Goal: Book appointment/travel/reservation

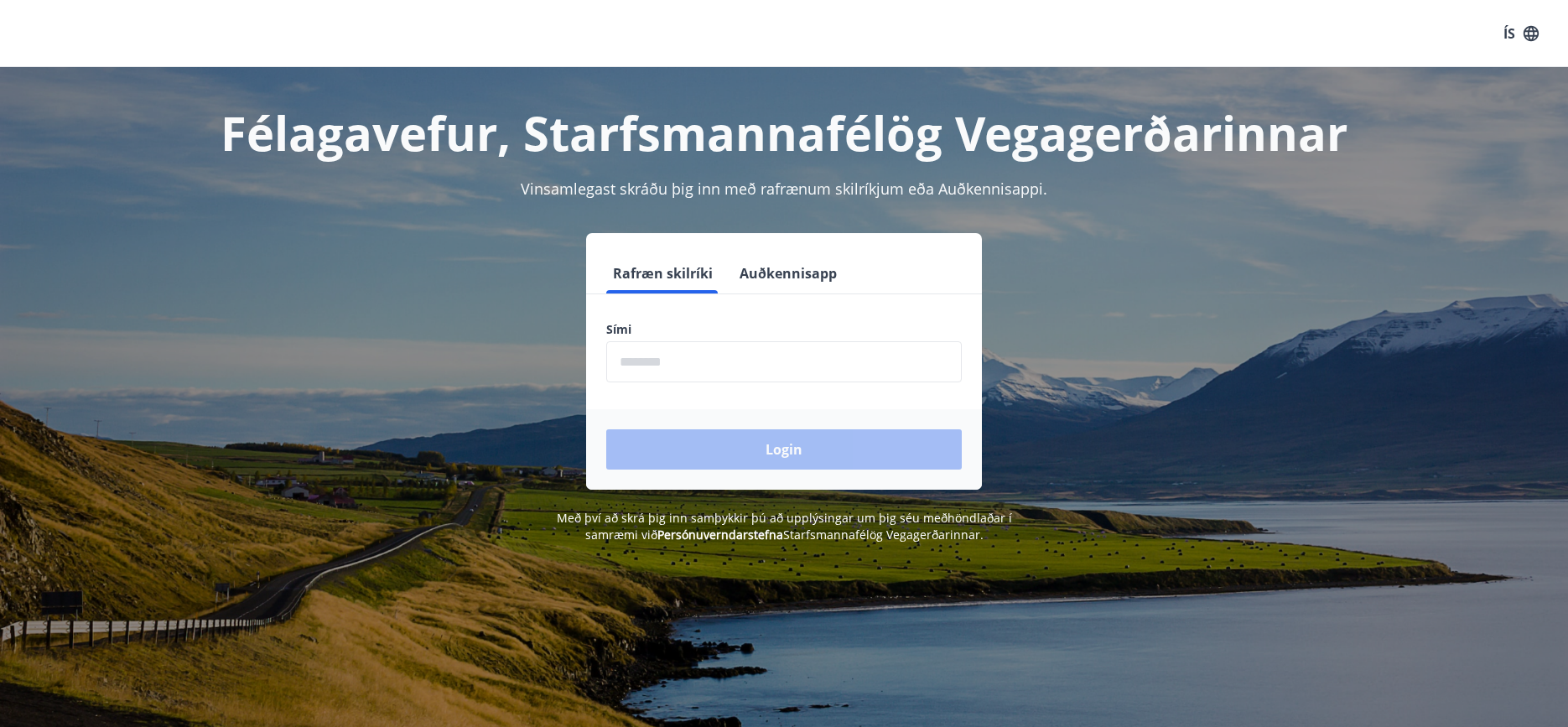
click at [735, 358] on input "phone" at bounding box center [784, 362] width 356 height 41
type input "********"
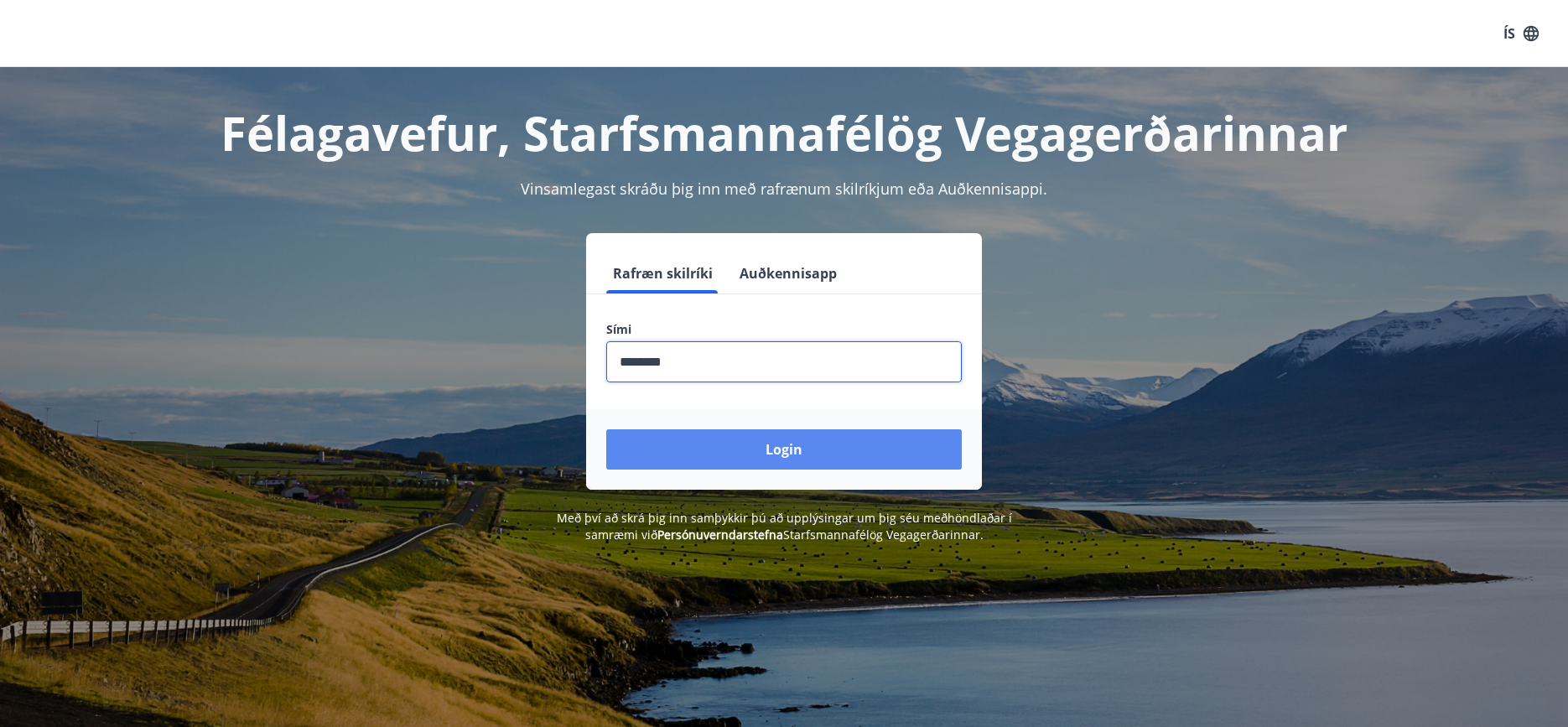
click at [795, 451] on button "Login" at bounding box center [784, 449] width 356 height 40
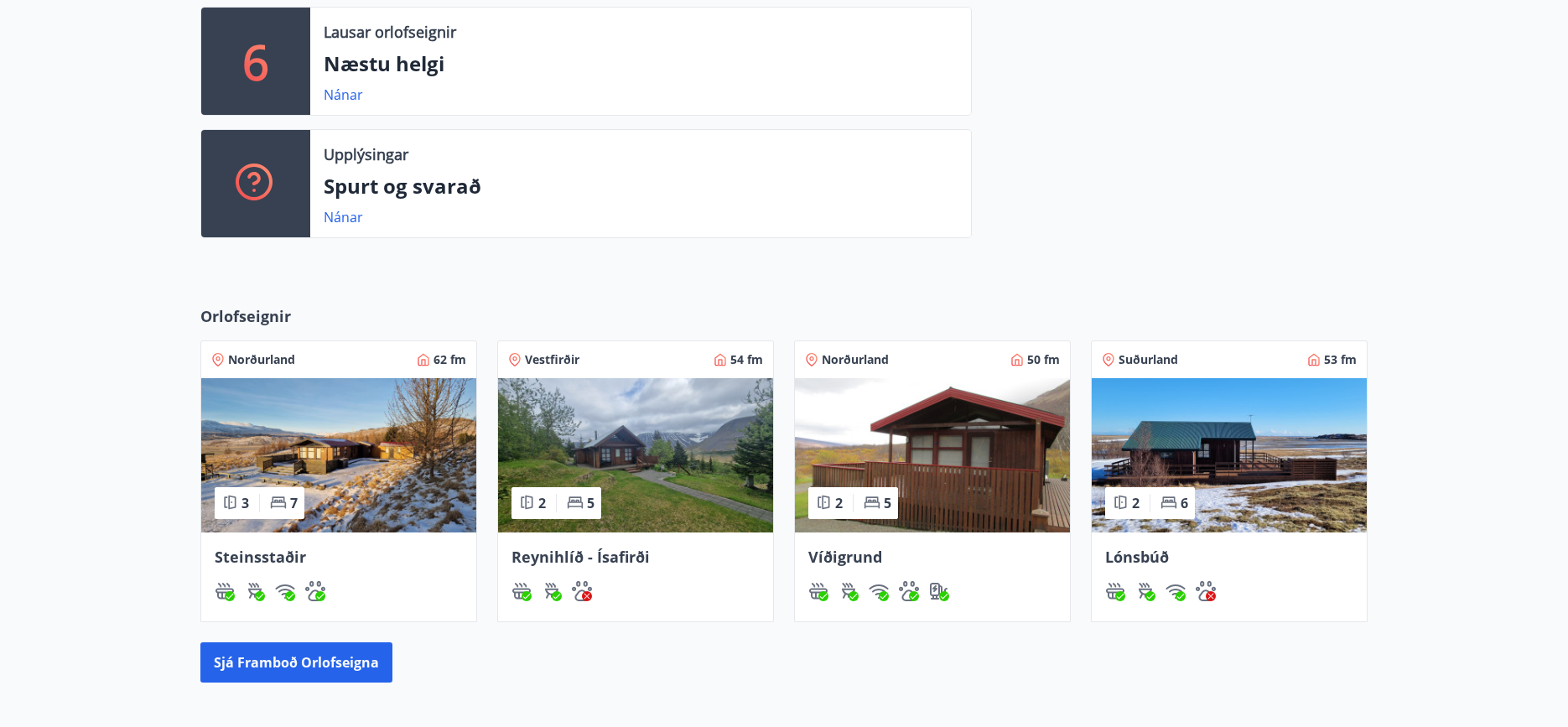
scroll to position [503, 0]
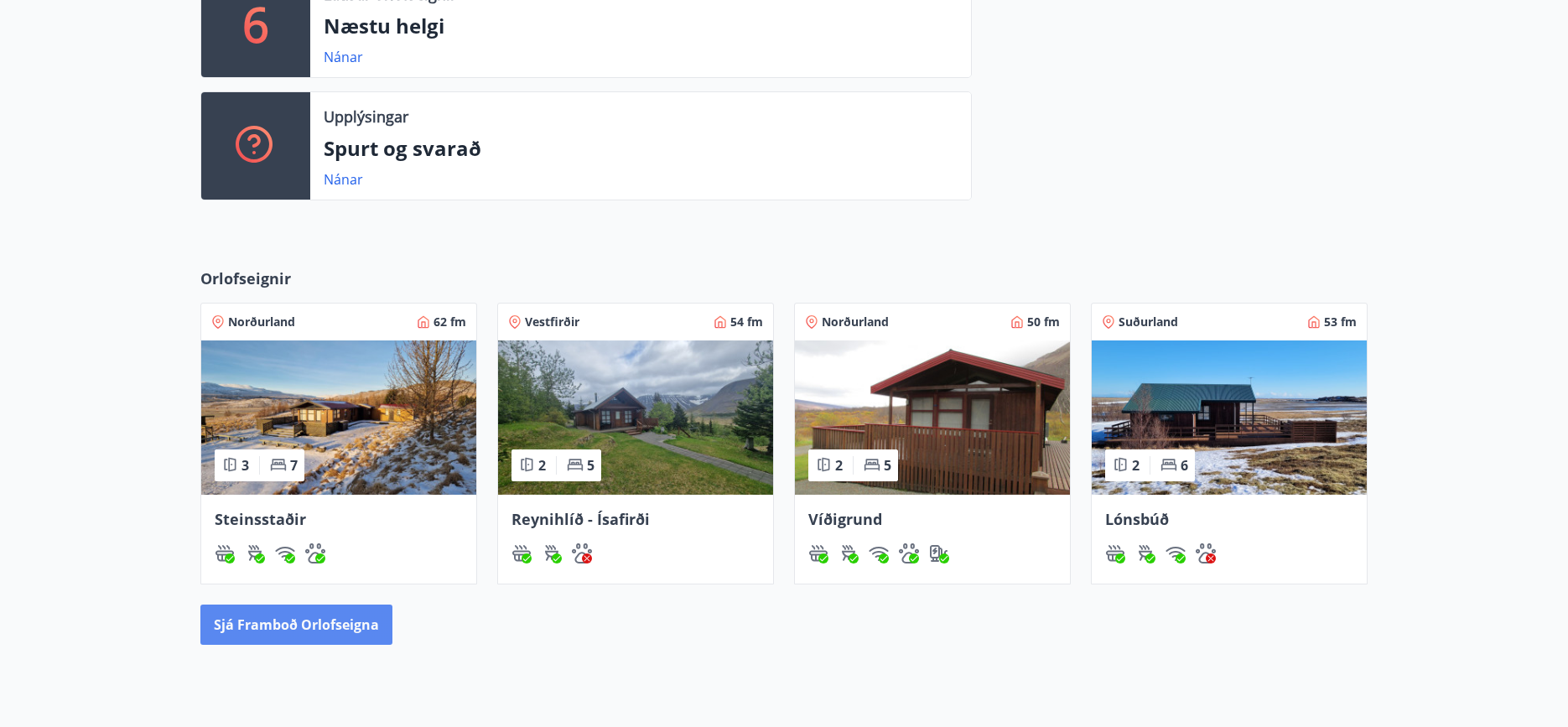
click at [295, 617] on button "Sjá framboð orlofseigna" at bounding box center [296, 624] width 192 height 40
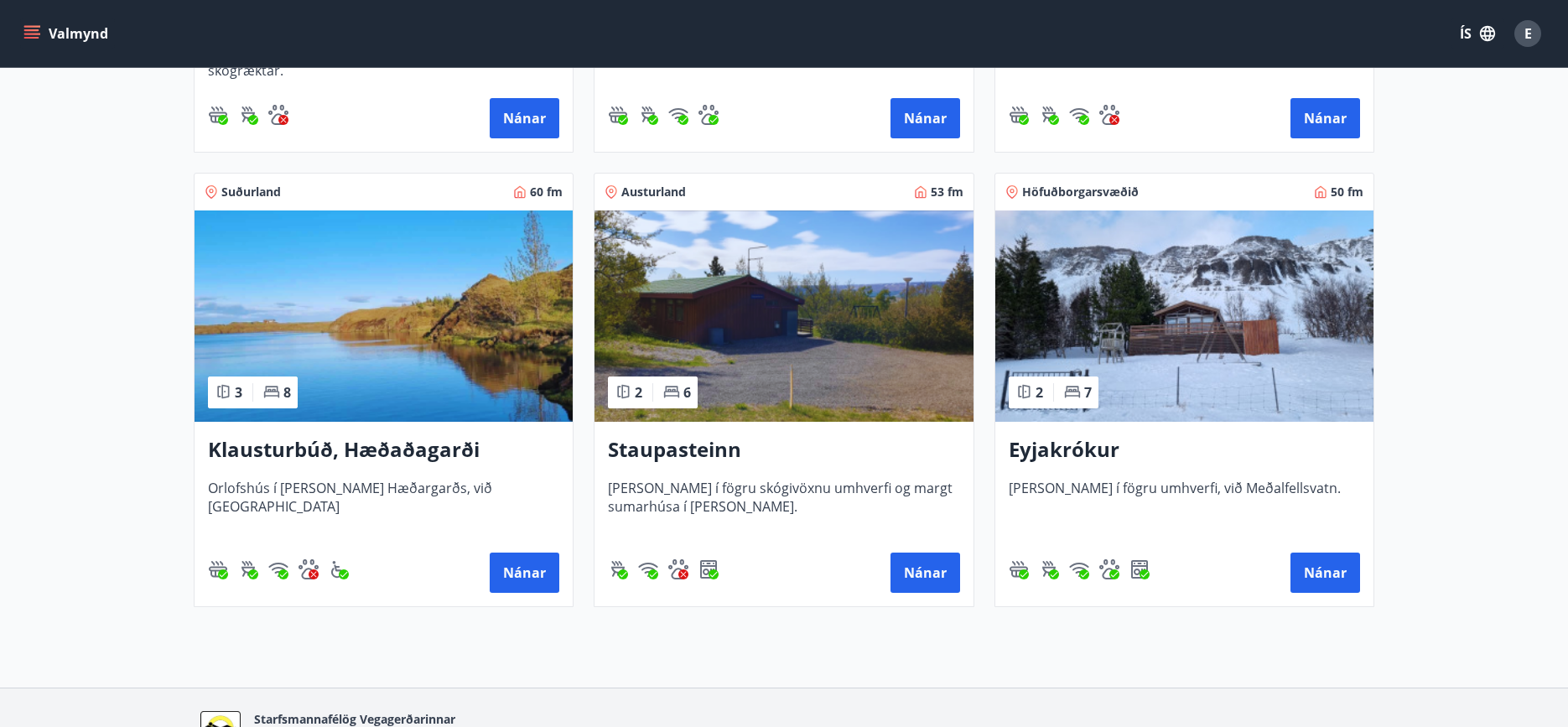
scroll to position [1173, 0]
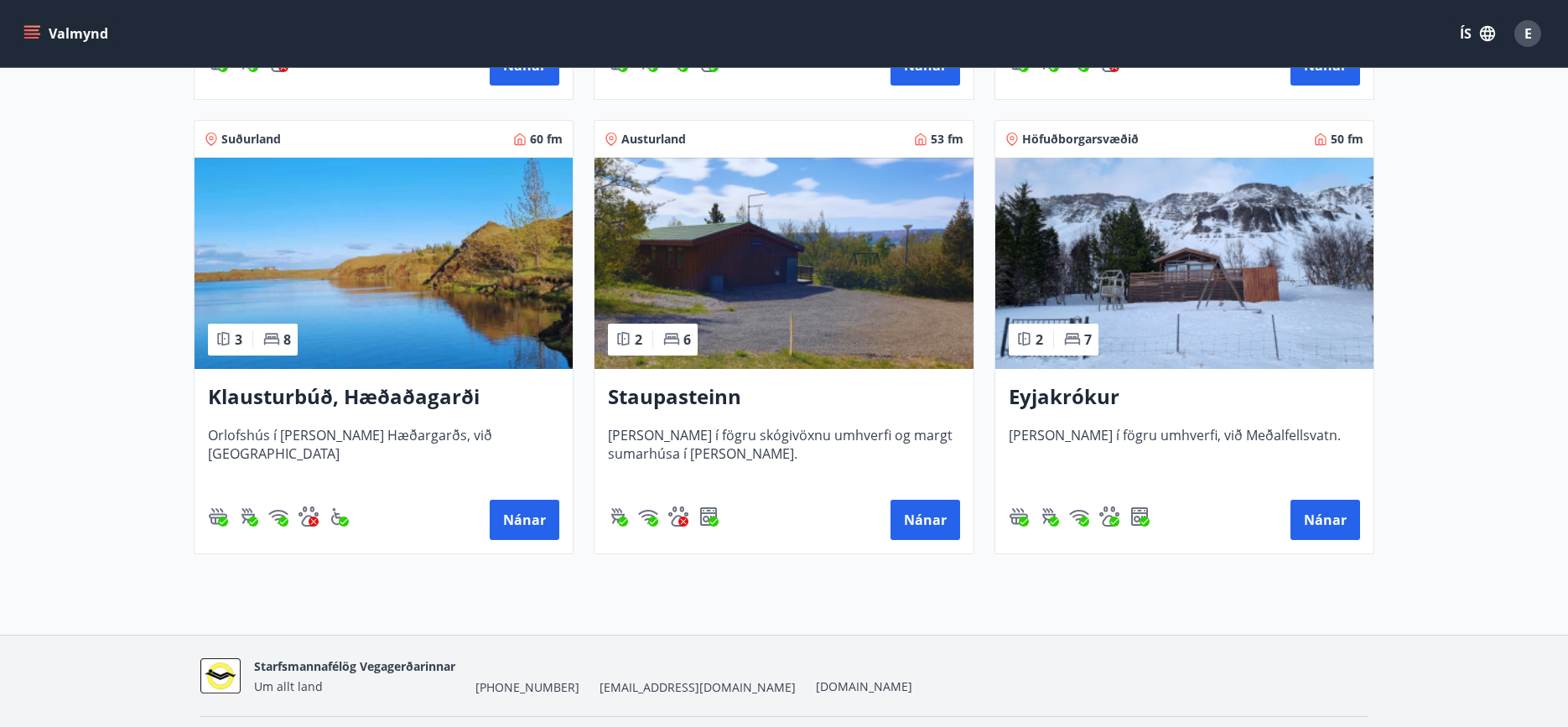
click at [342, 393] on h3 "Klausturbúð, Hæðaðagarði" at bounding box center [384, 397] width 352 height 30
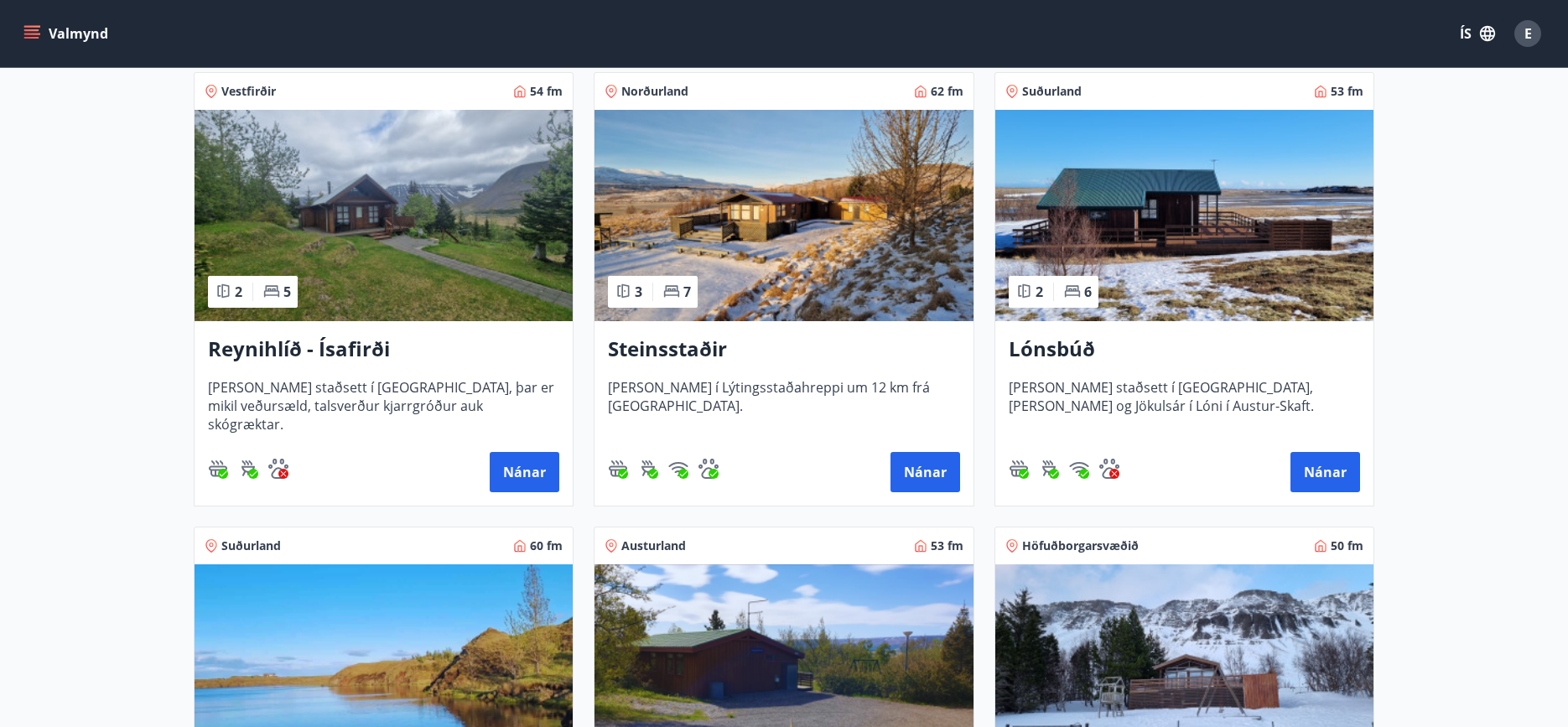
scroll to position [1090, 0]
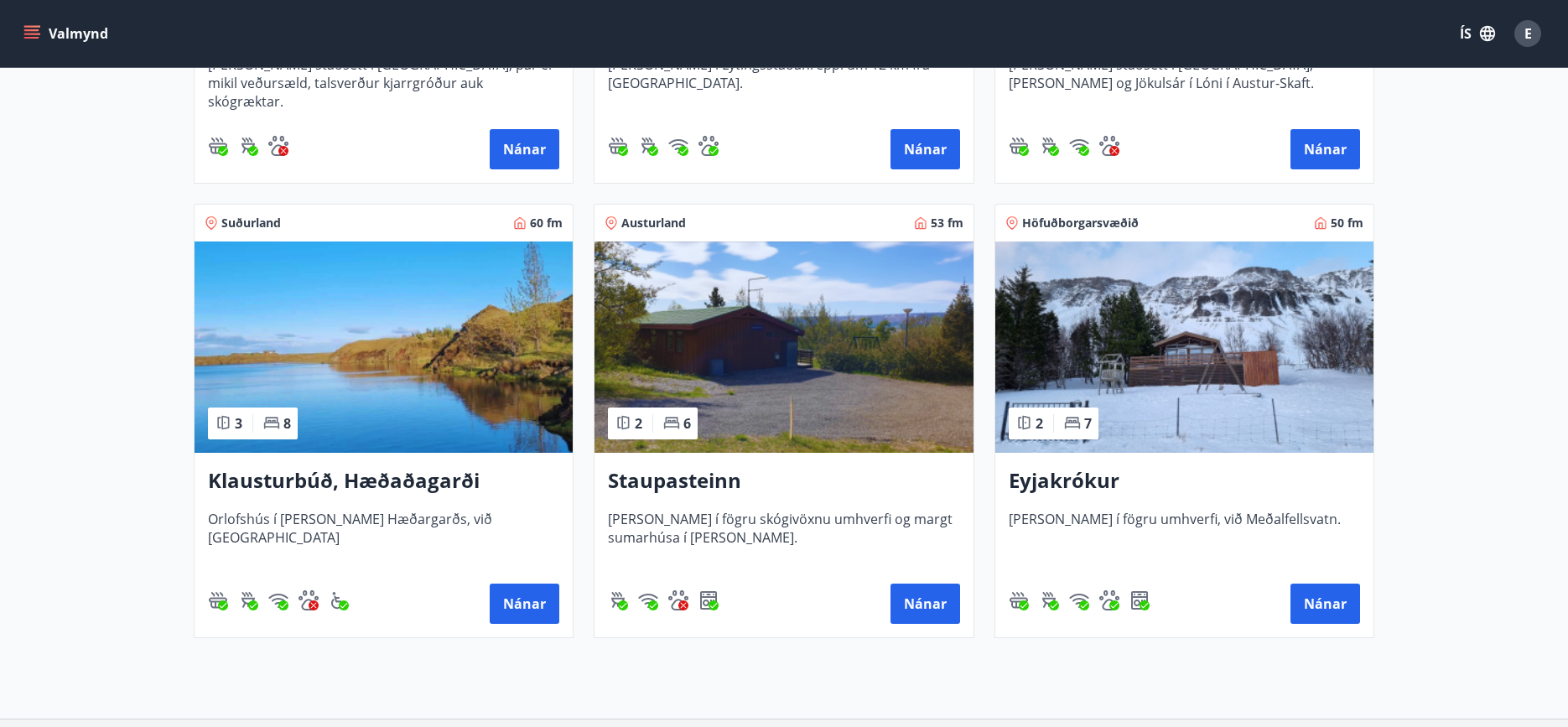
click at [1177, 362] on img at bounding box center [1184, 347] width 378 height 212
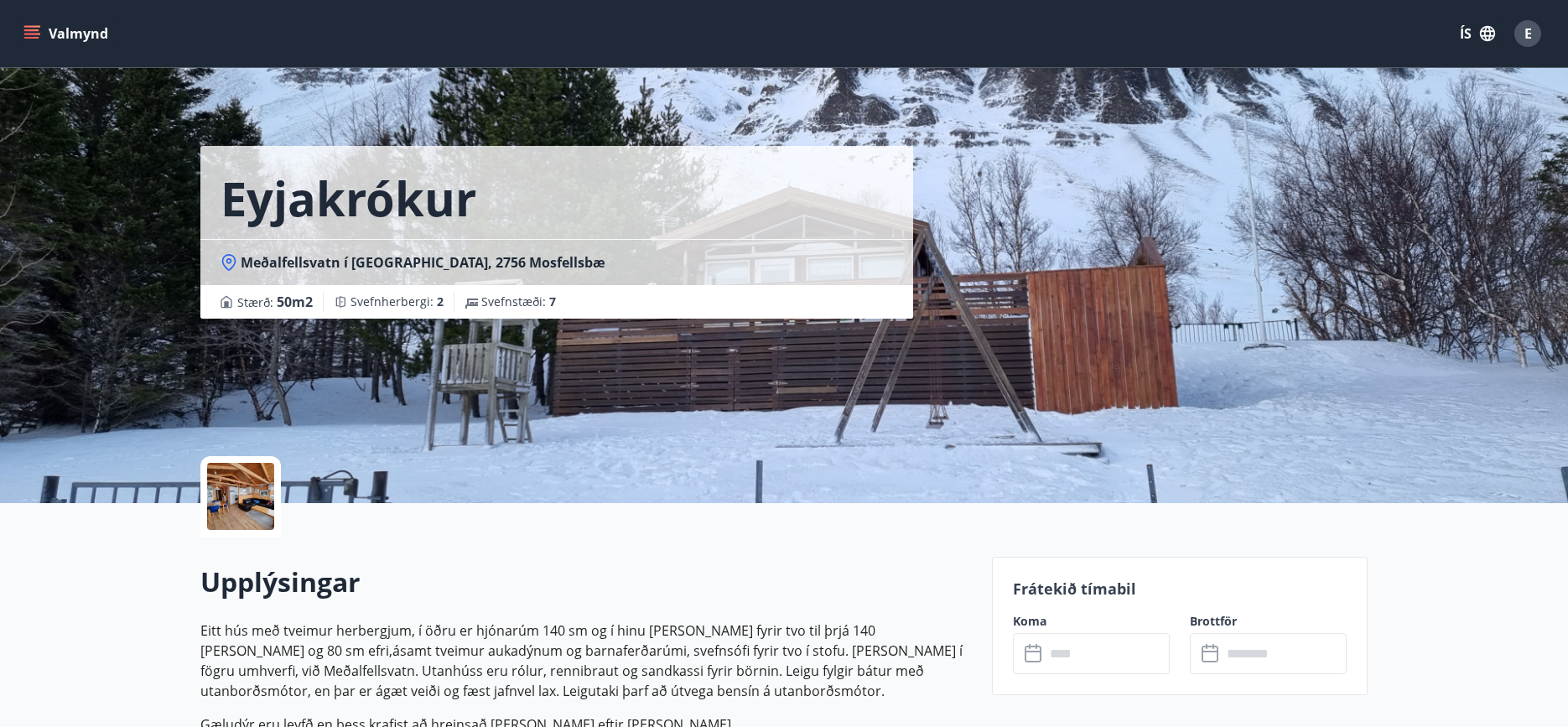
click at [38, 33] on icon "menu" at bounding box center [33, 33] width 19 height 2
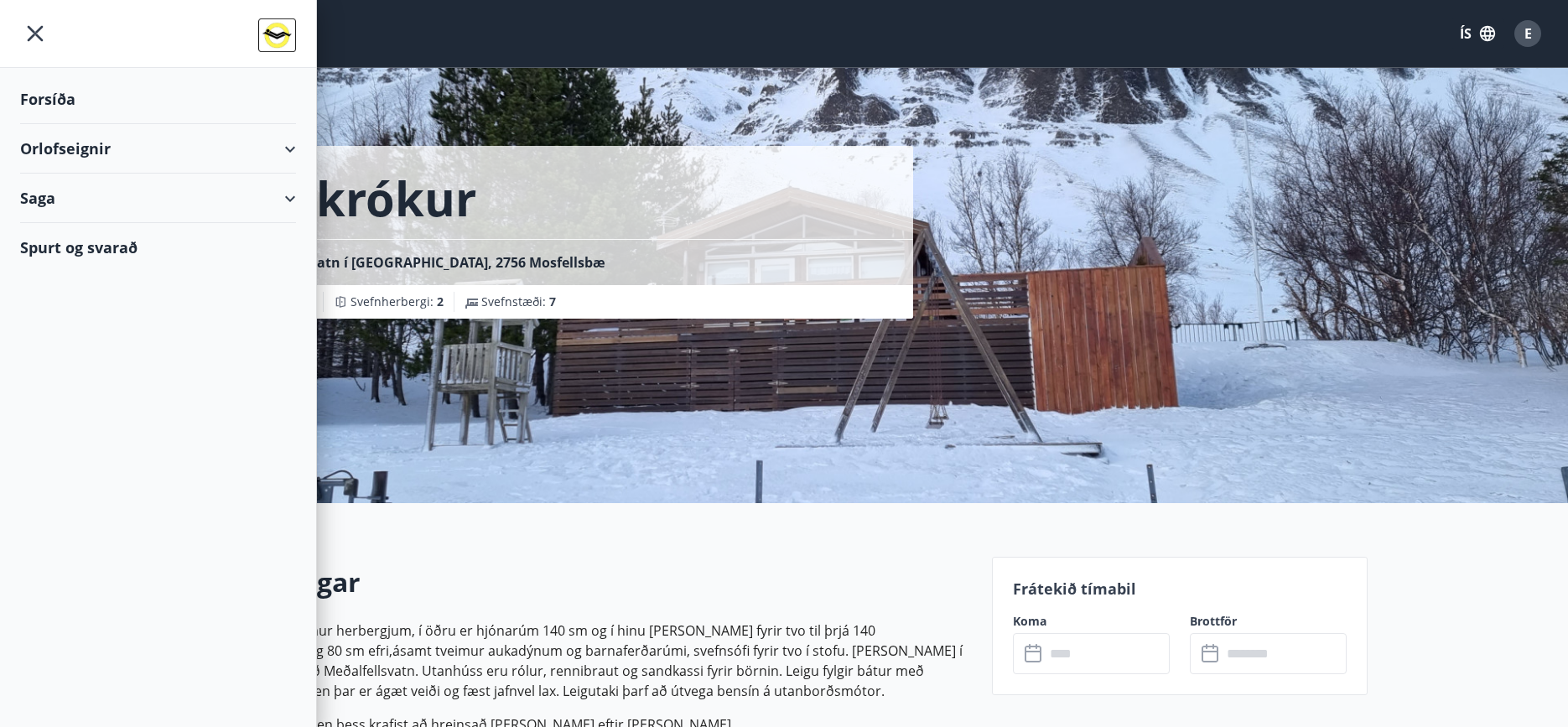
click at [718, 411] on div "Eyjakrókur Meðalfellsvatn í [GEOGRAPHIC_DATA], 2756 Mosfellsbæ Stærð : 50 m2 Sv…" at bounding box center [590, 251] width 778 height 503
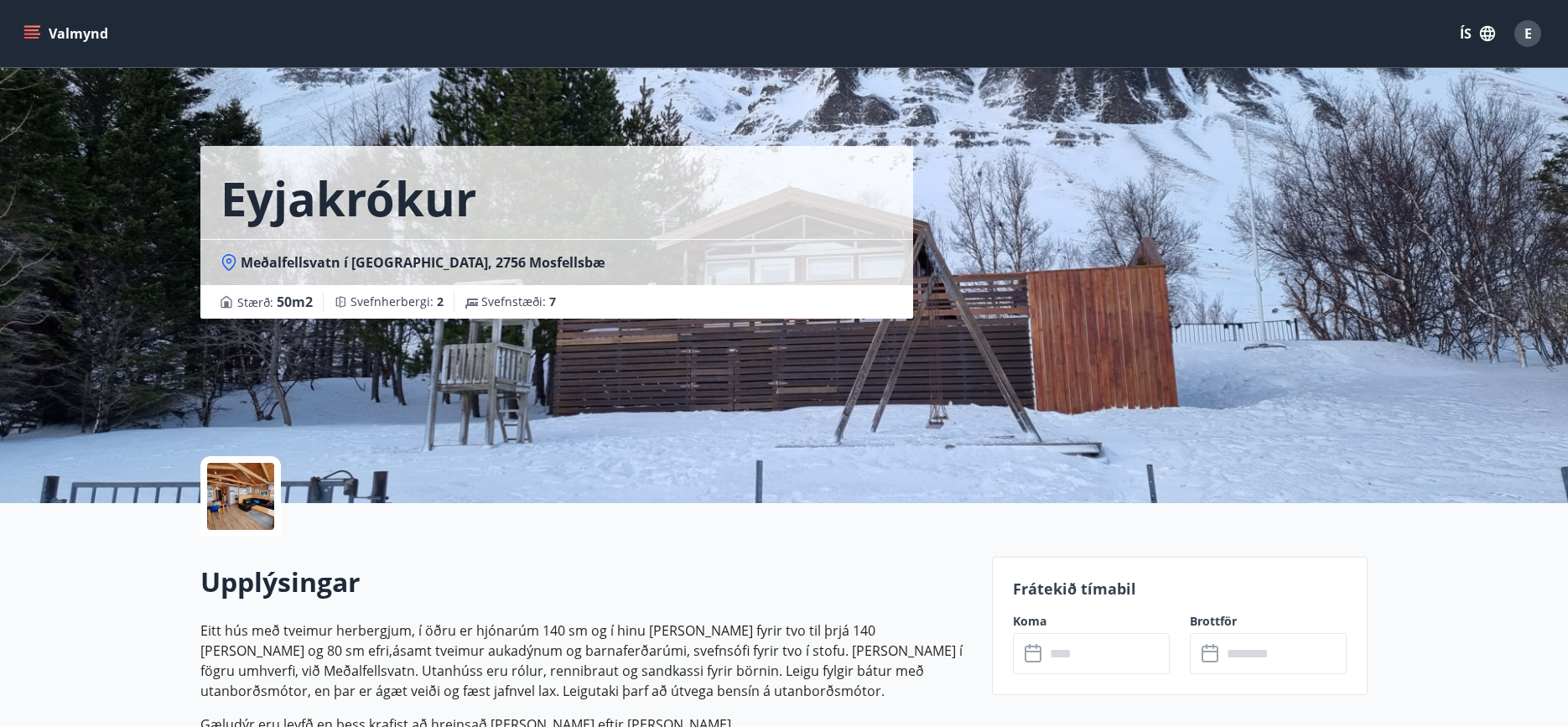
click at [26, 31] on icon "menu" at bounding box center [32, 30] width 15 height 2
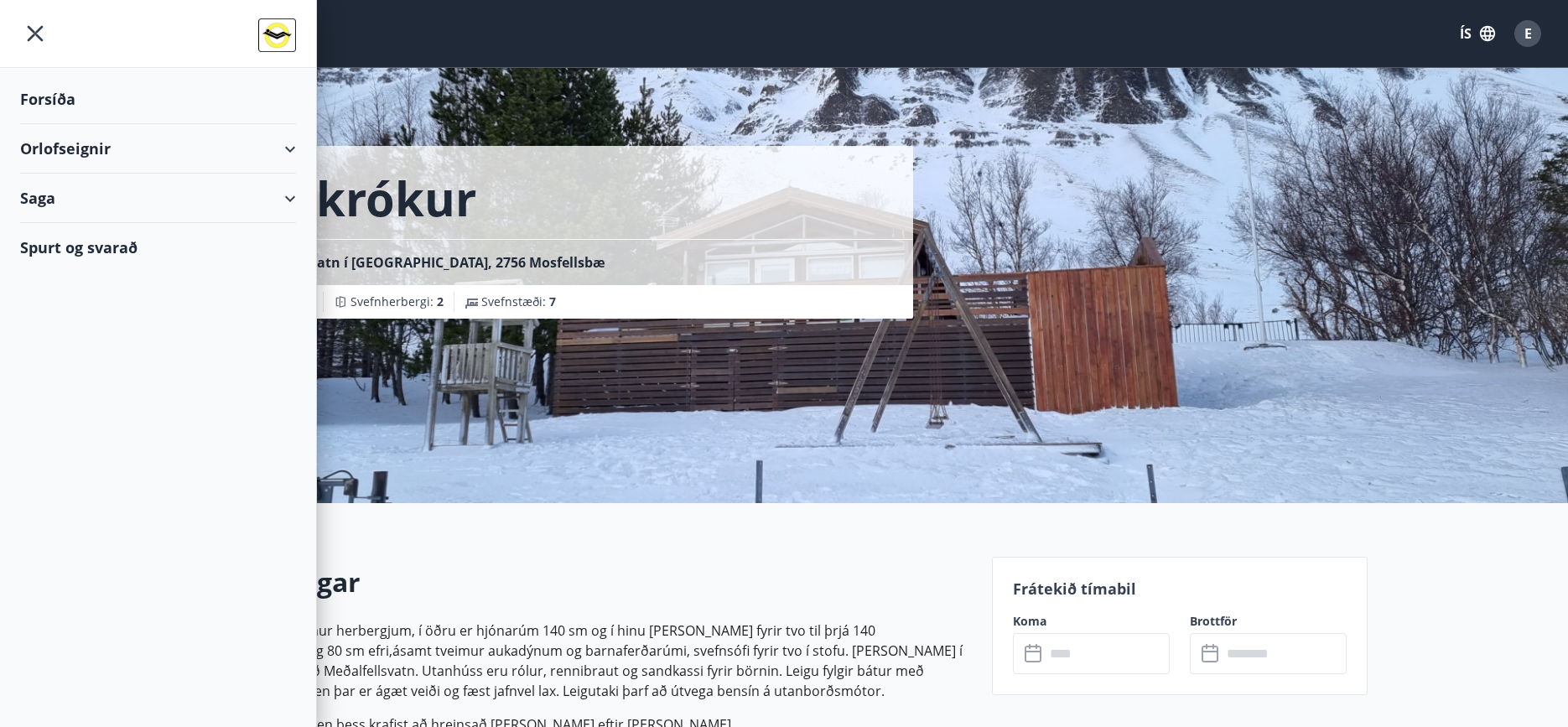
click at [76, 102] on div "Forsíða" at bounding box center [158, 99] width 276 height 49
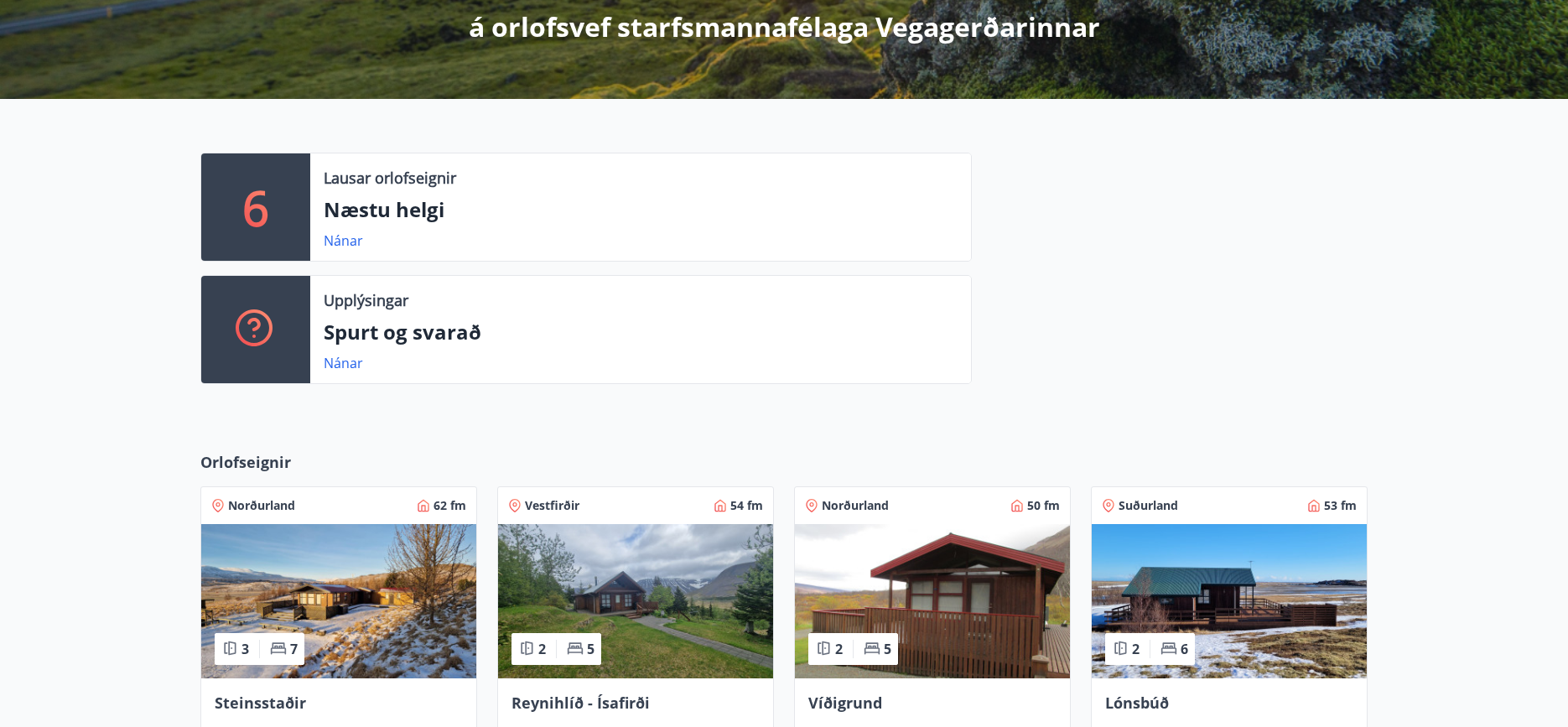
scroll to position [655, 0]
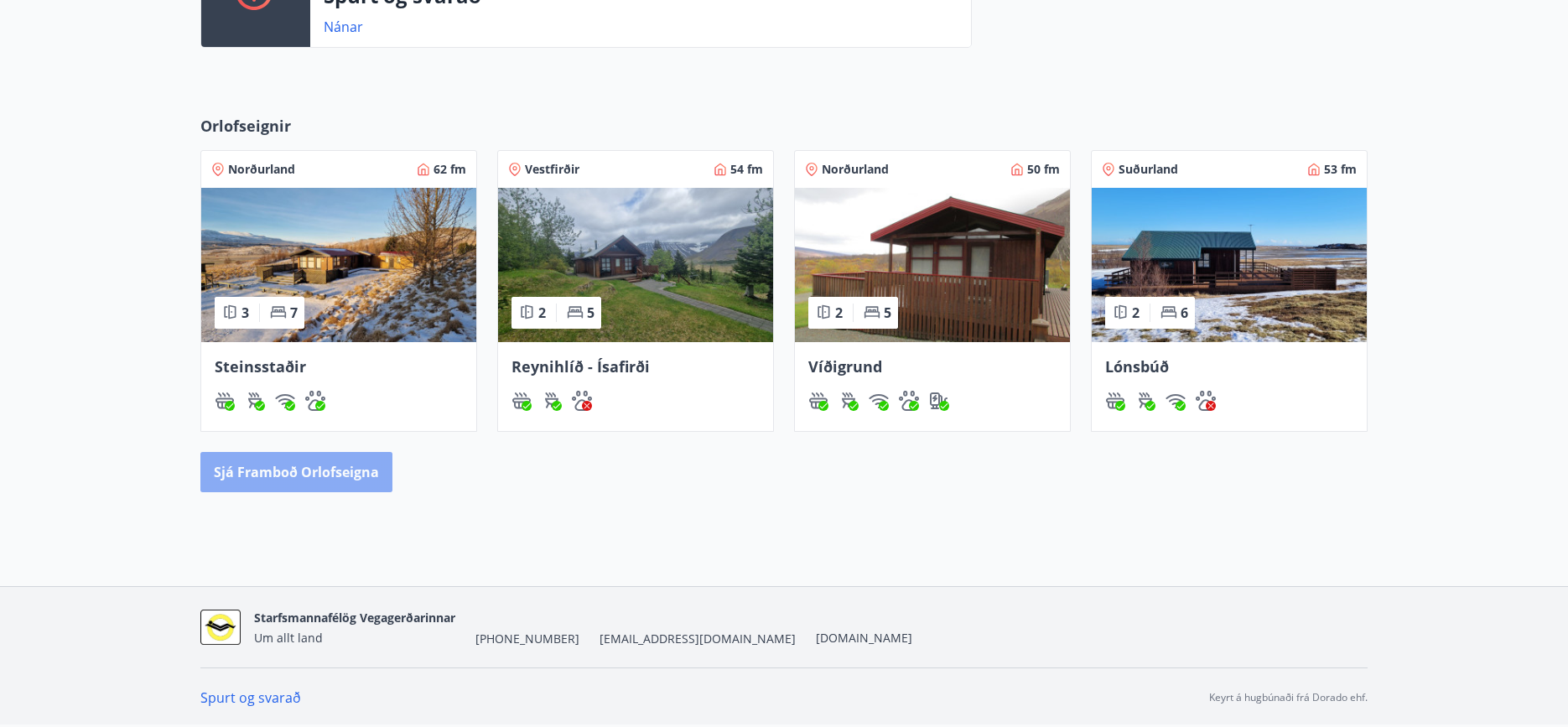
click at [310, 467] on button "Sjá framboð orlofseigna" at bounding box center [296, 472] width 192 height 40
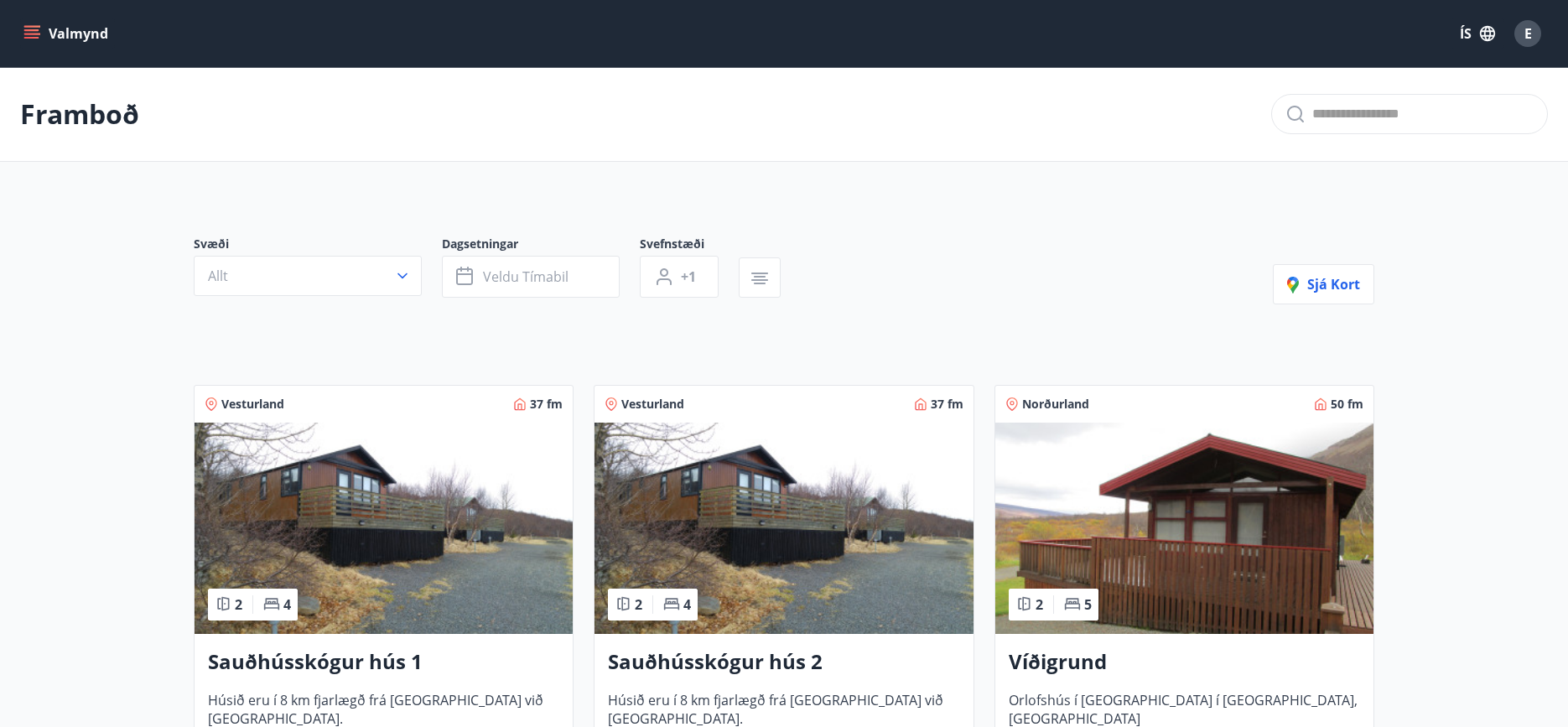
click at [35, 35] on icon "menu" at bounding box center [32, 33] width 17 height 17
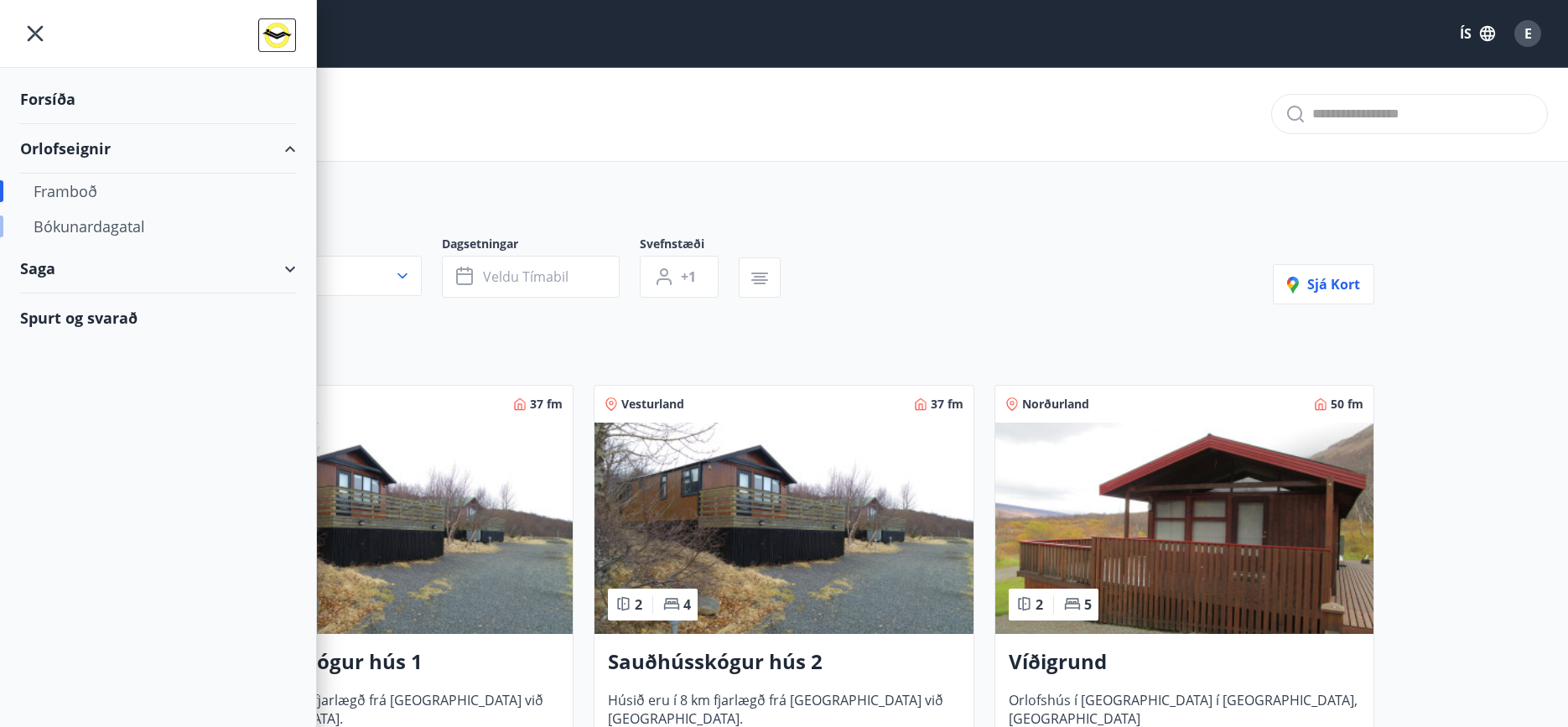
click at [97, 233] on div "Bókunardagatal" at bounding box center [158, 226] width 249 height 35
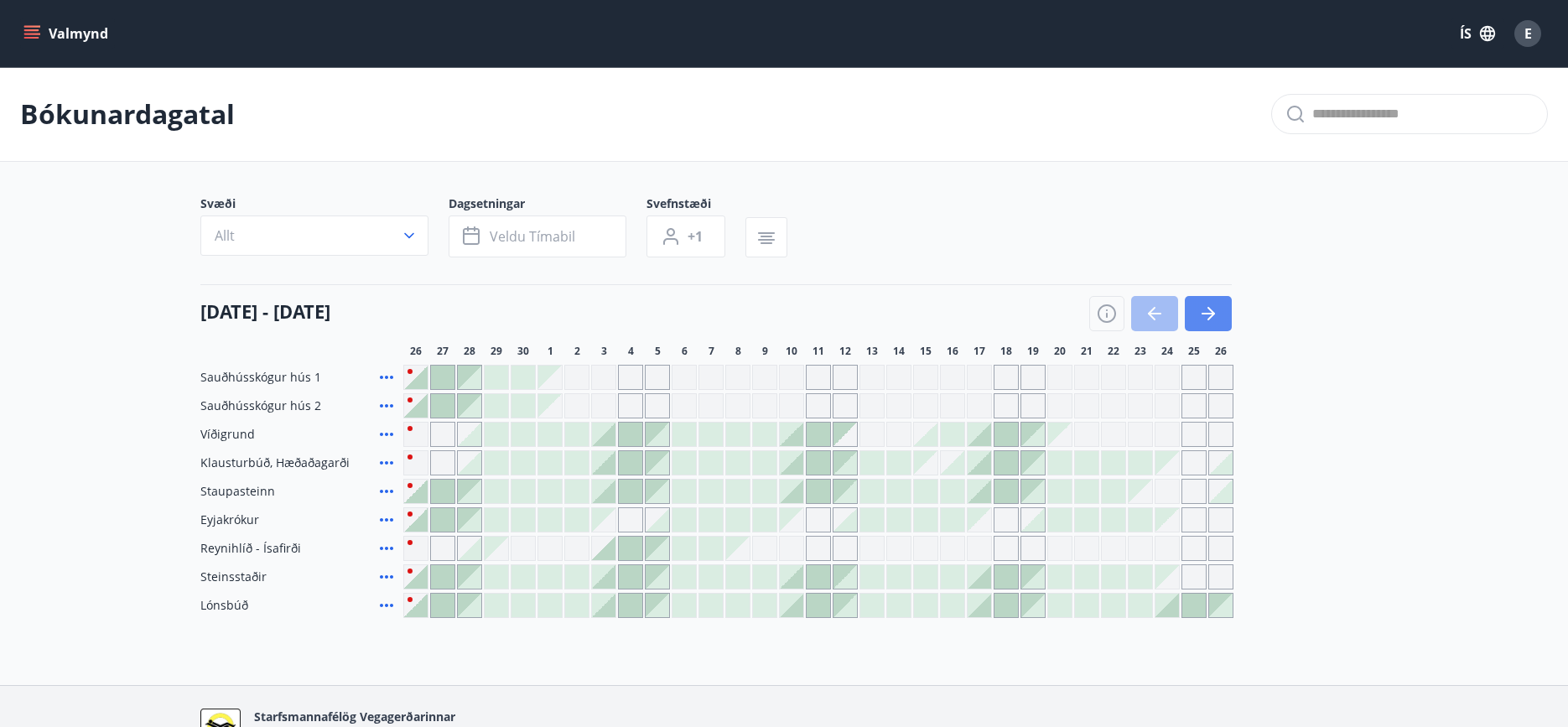
click at [1209, 315] on icon "button" at bounding box center [1209, 314] width 20 height 20
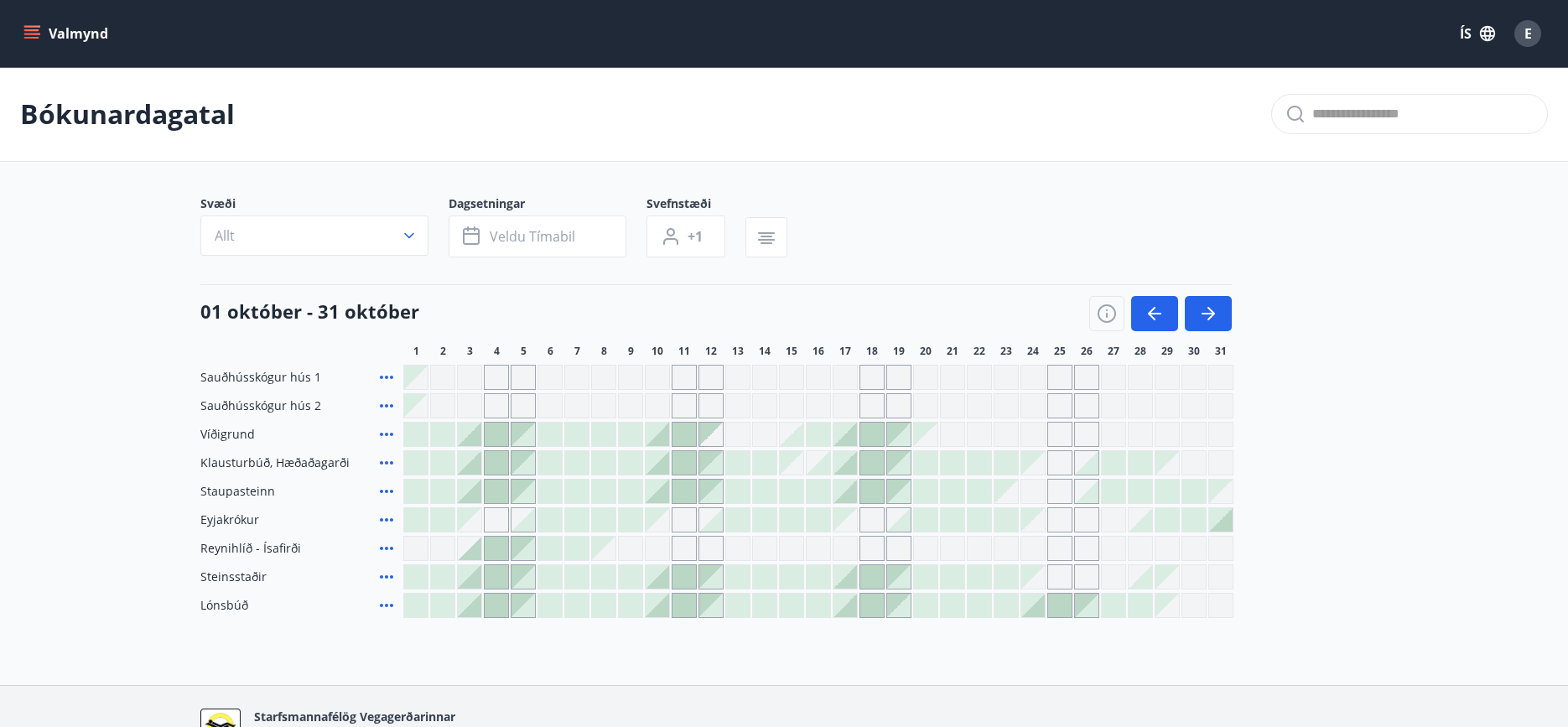
click at [1055, 515] on div "Gráir dagar eru ekki bókanlegir" at bounding box center [1059, 519] width 25 height 25
click at [936, 516] on div at bounding box center [926, 520] width 24 height 24
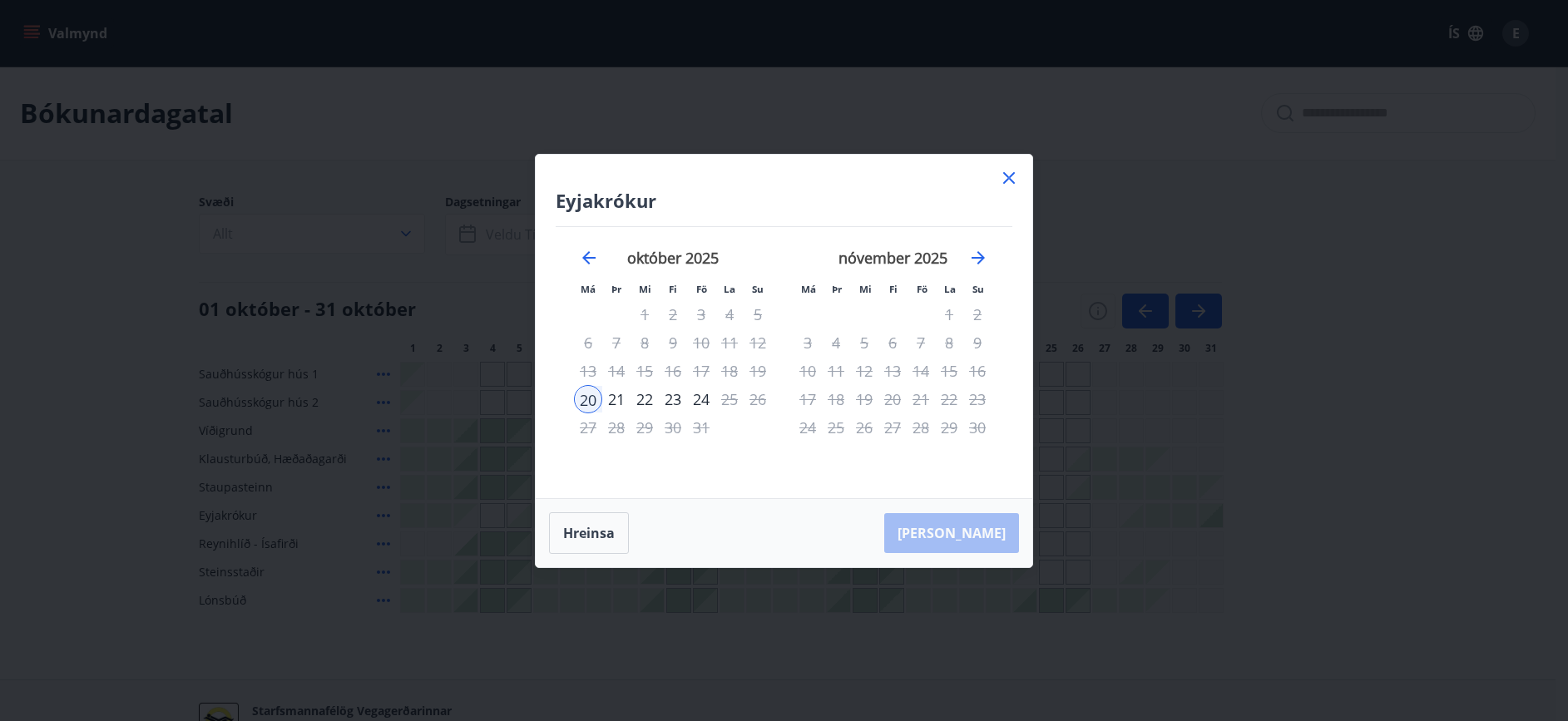
click at [1007, 175] on icon at bounding box center [1009, 178] width 12 height 12
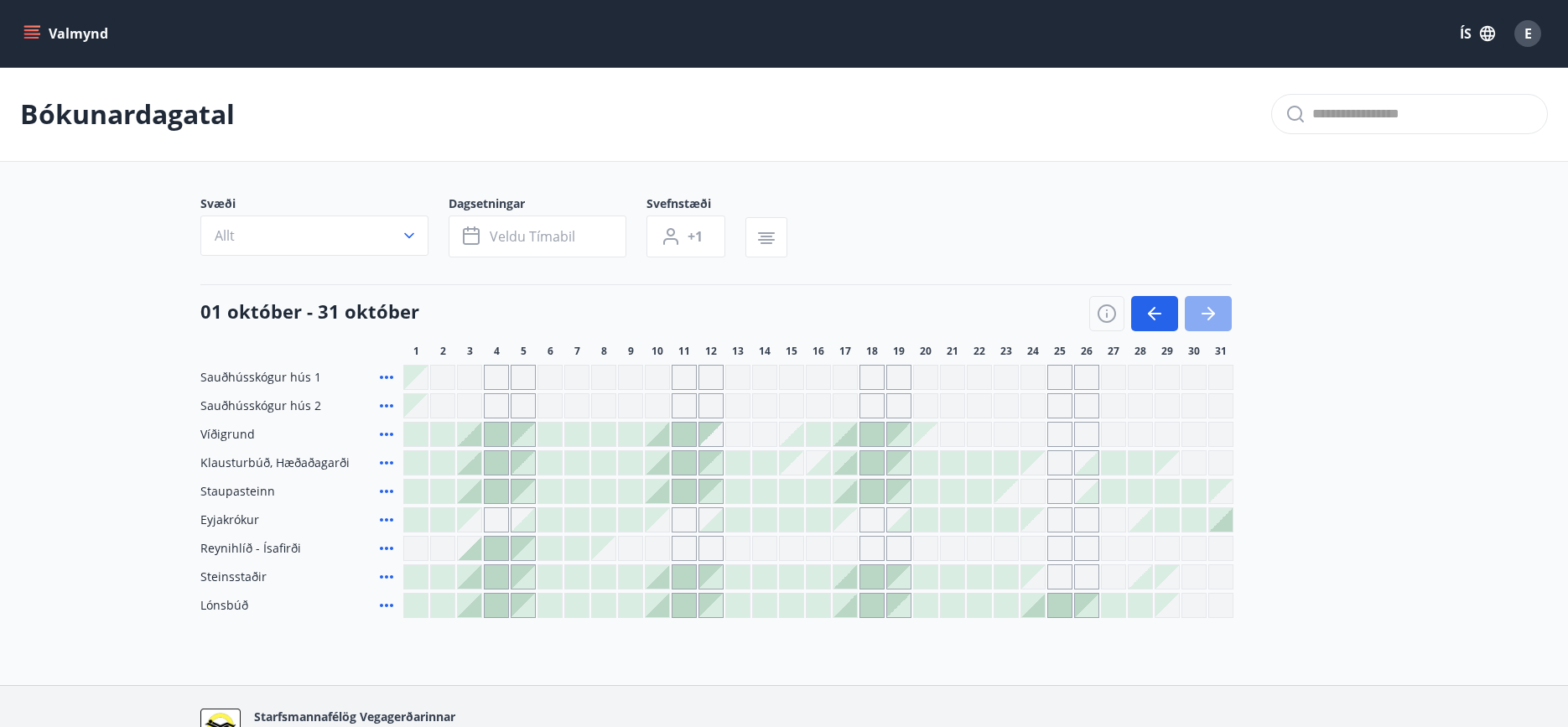
click at [1212, 308] on icon "button" at bounding box center [1209, 314] width 20 height 20
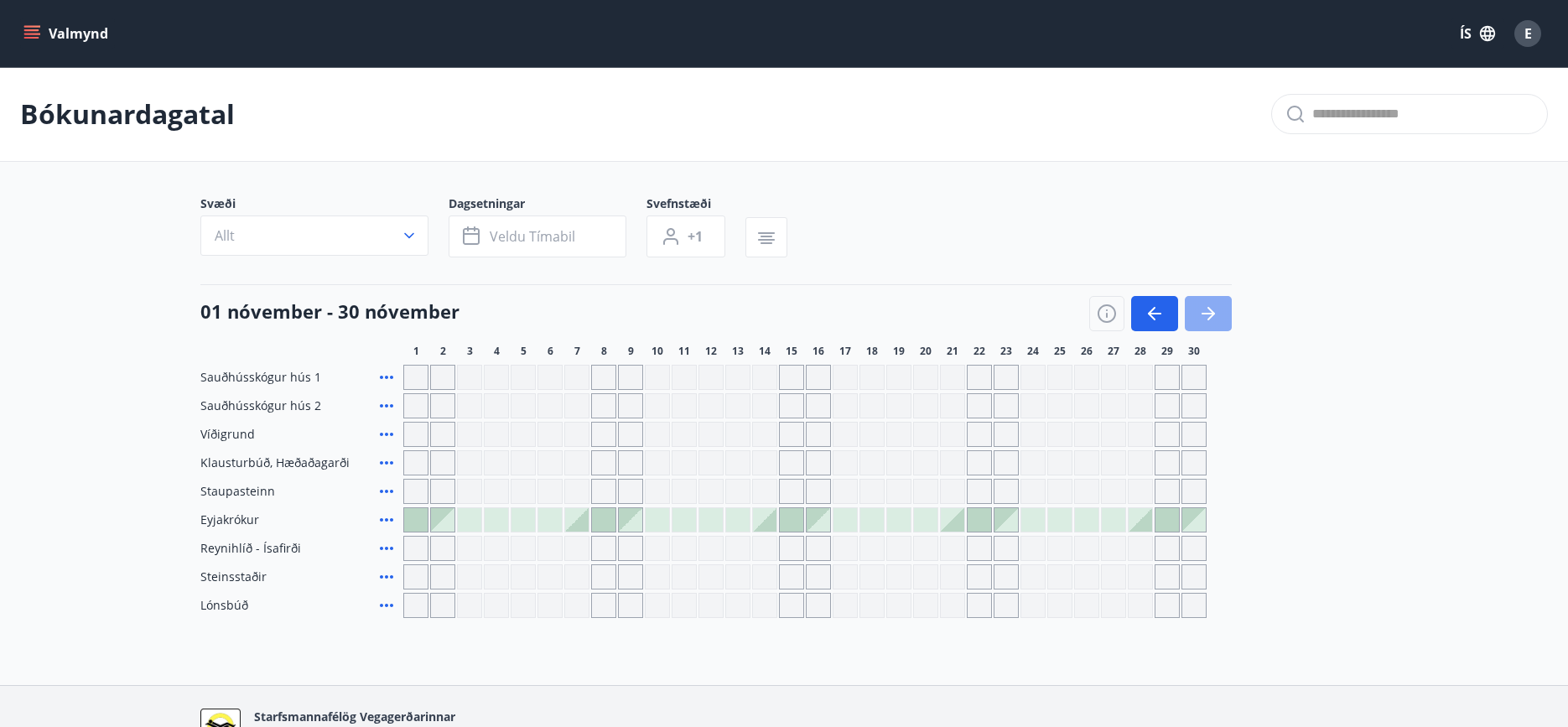
click at [1214, 310] on icon "button" at bounding box center [1209, 314] width 20 height 20
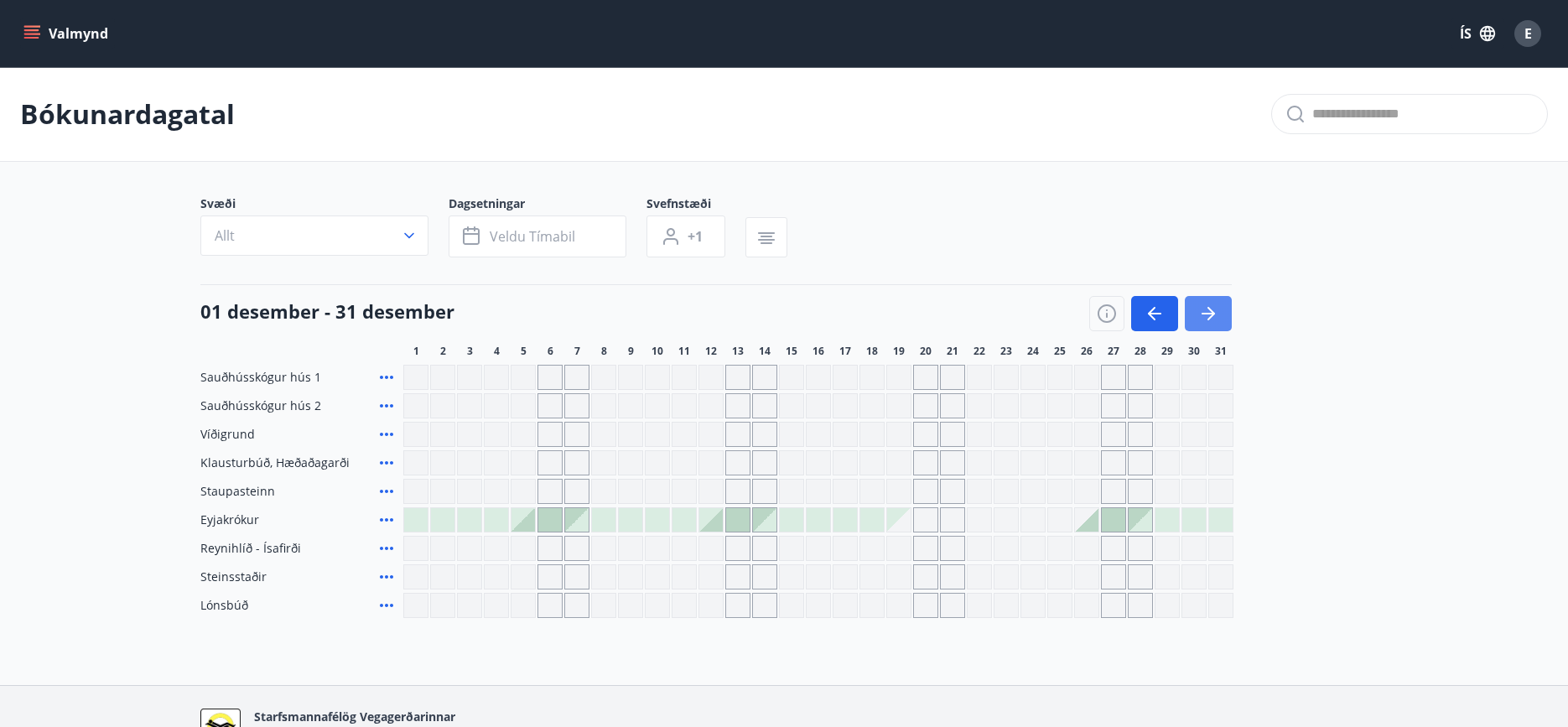
click at [1213, 315] on icon "button" at bounding box center [1211, 314] width 8 height 14
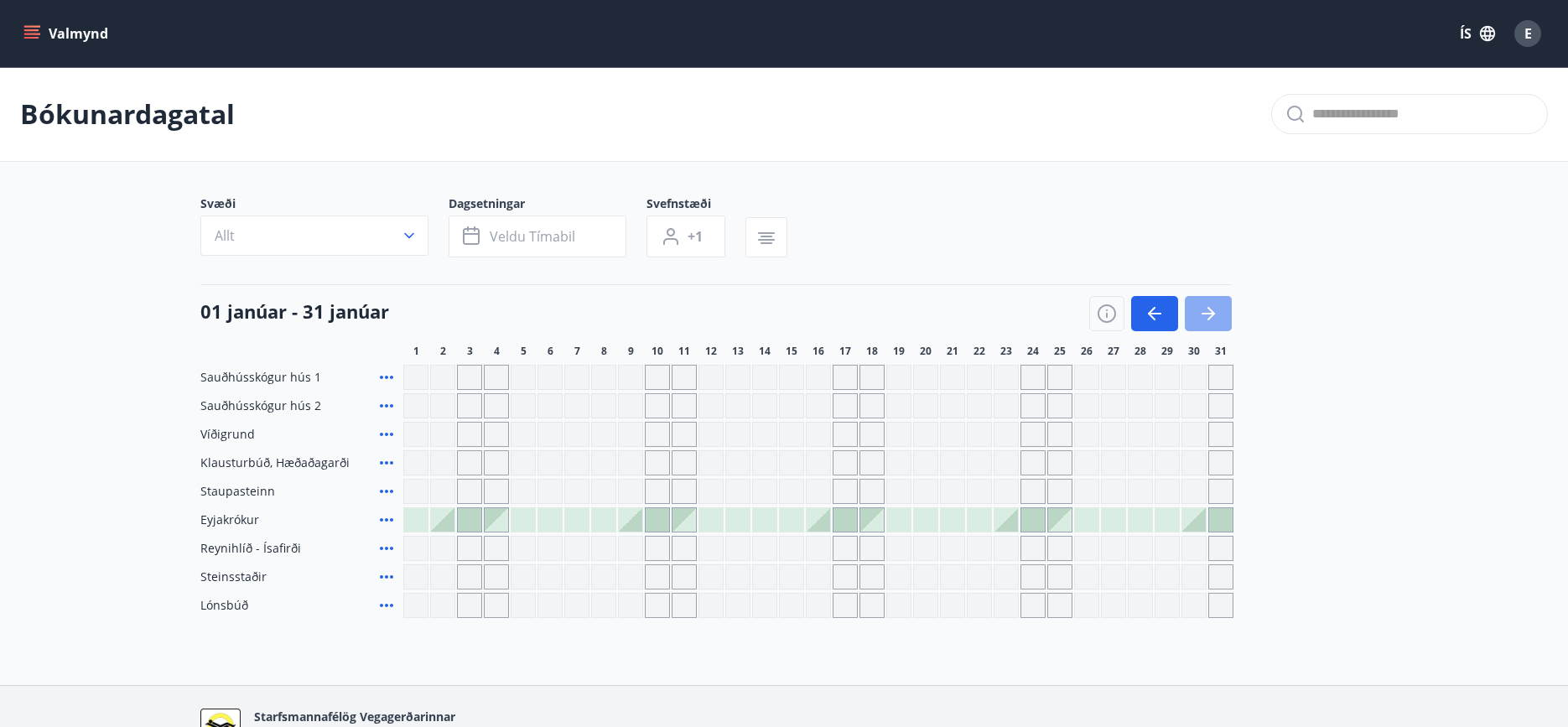
click at [1212, 312] on icon "button" at bounding box center [1209, 313] width 14 height 2
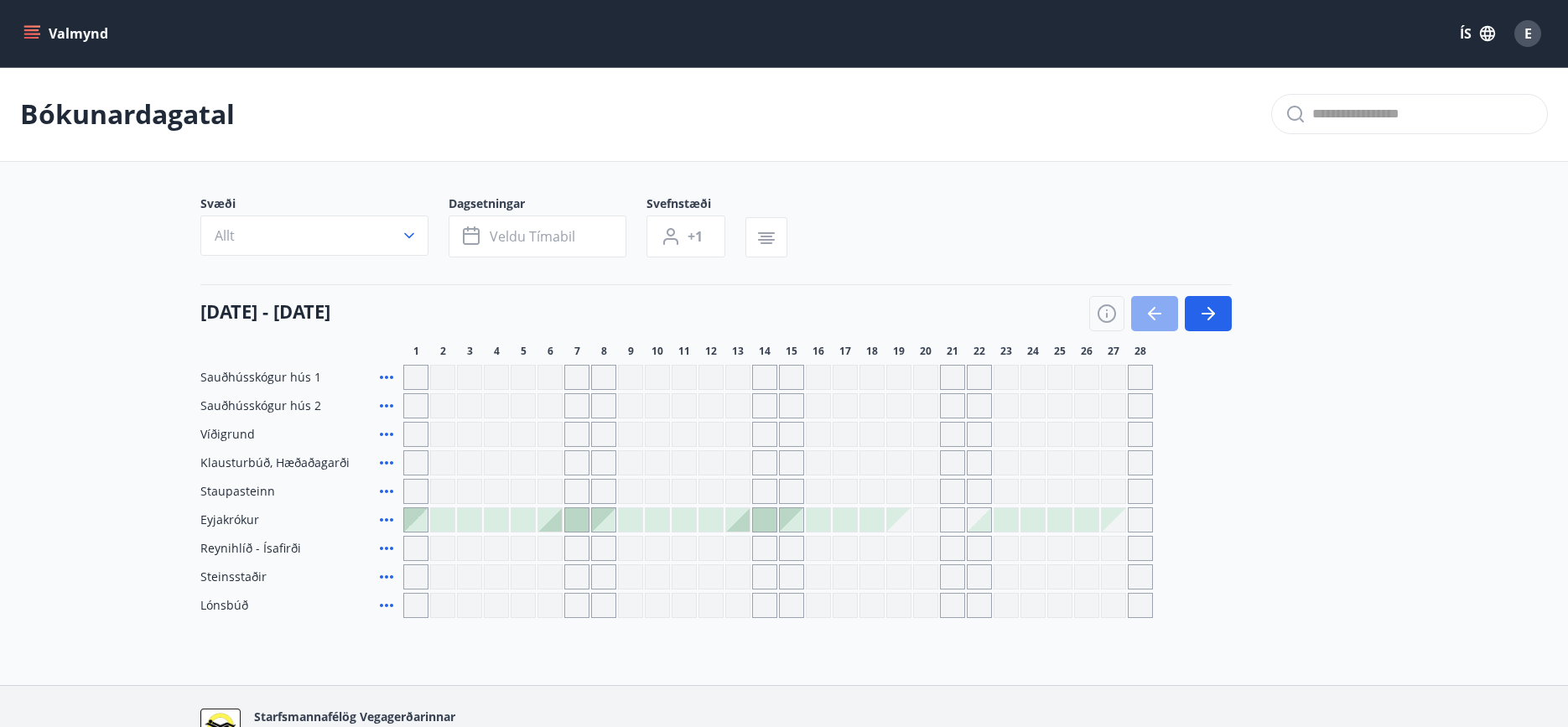
click at [1148, 308] on icon "button" at bounding box center [1155, 314] width 20 height 20
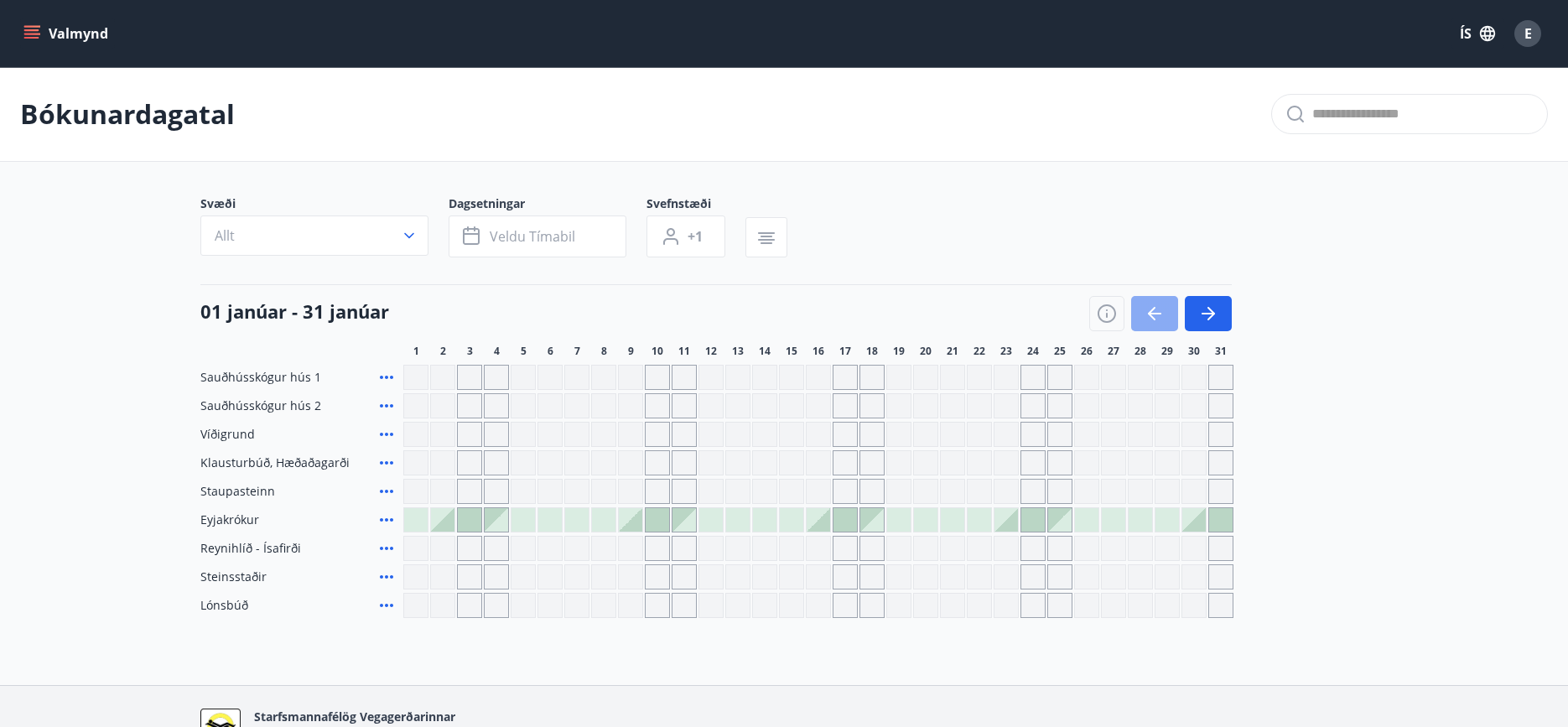
click at [1148, 308] on icon "button" at bounding box center [1155, 314] width 20 height 20
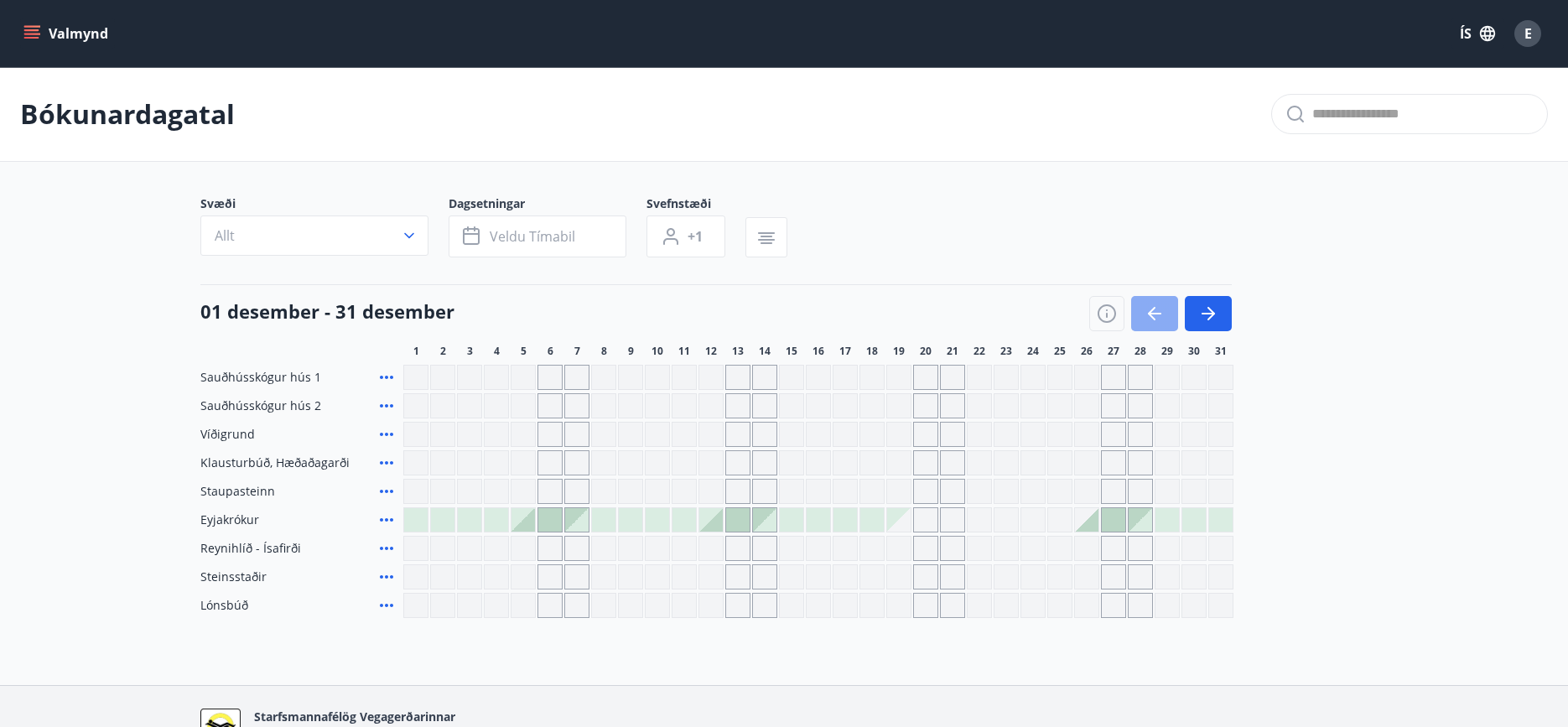
click at [1148, 308] on icon "button" at bounding box center [1155, 314] width 20 height 20
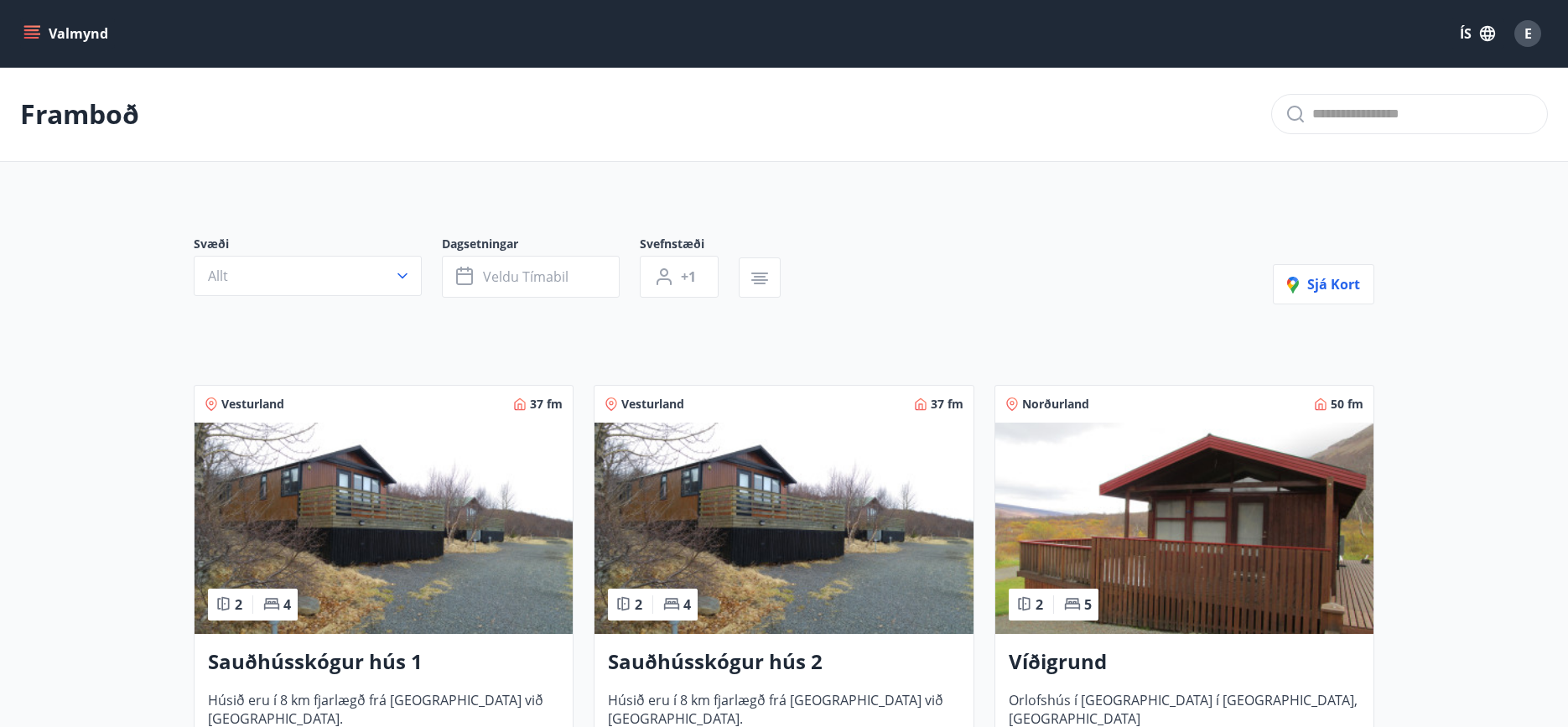
scroll to position [655, 0]
